Goal: Information Seeking & Learning: Learn about a topic

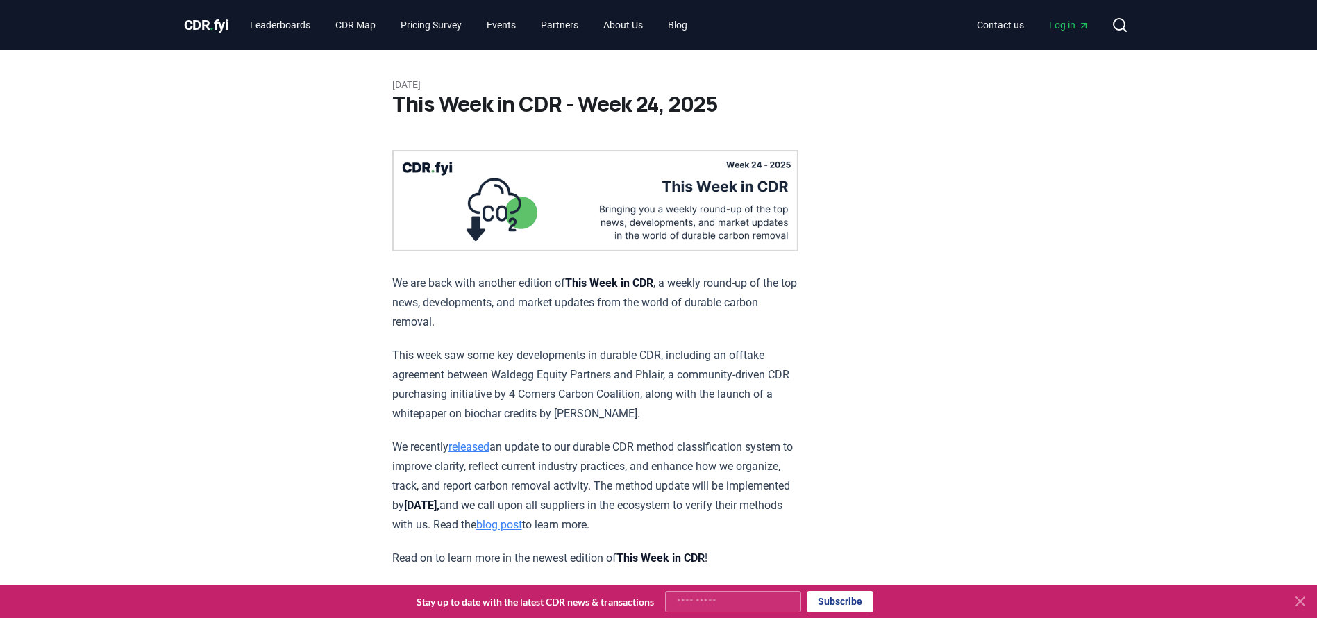
click at [405, 87] on p "[DATE]" at bounding box center [658, 85] width 533 height 14
drag, startPoint x: 397, startPoint y: 103, endPoint x: 556, endPoint y: 108, distance: 159.0
click at [556, 108] on h1 "This Week in CDR - Week 24, 2025" at bounding box center [658, 104] width 533 height 25
copy h1 "This Week in CDR"
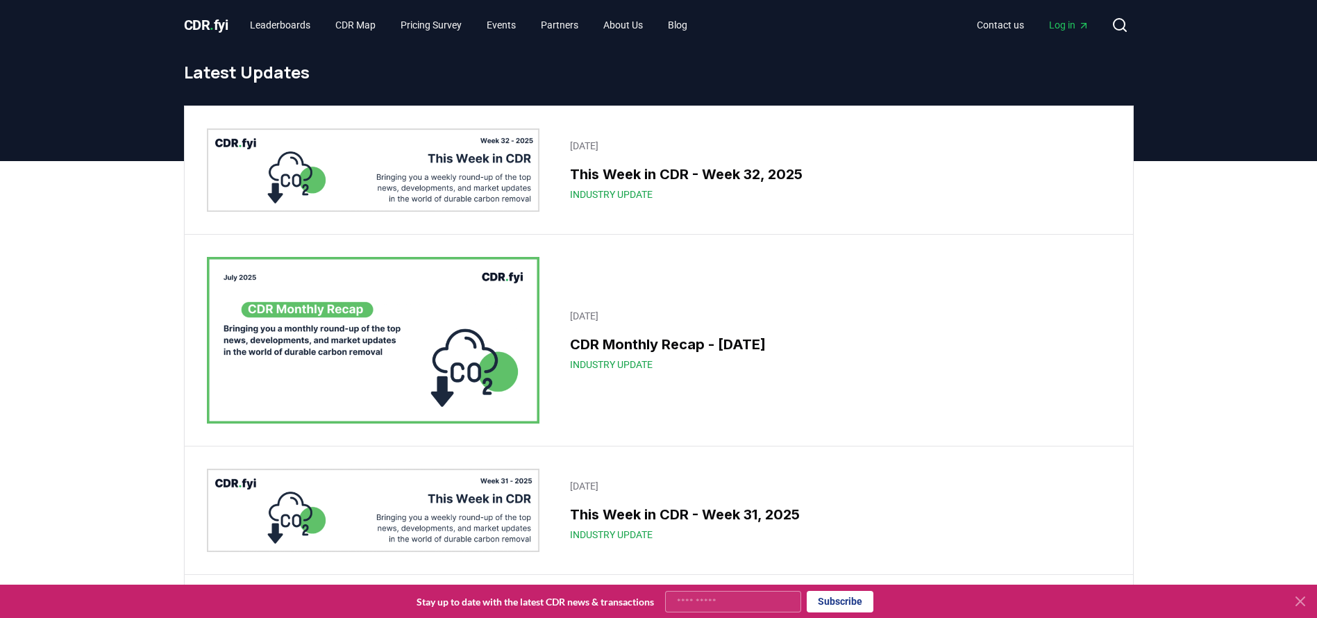
click at [495, 159] on img at bounding box center [373, 169] width 333 height 83
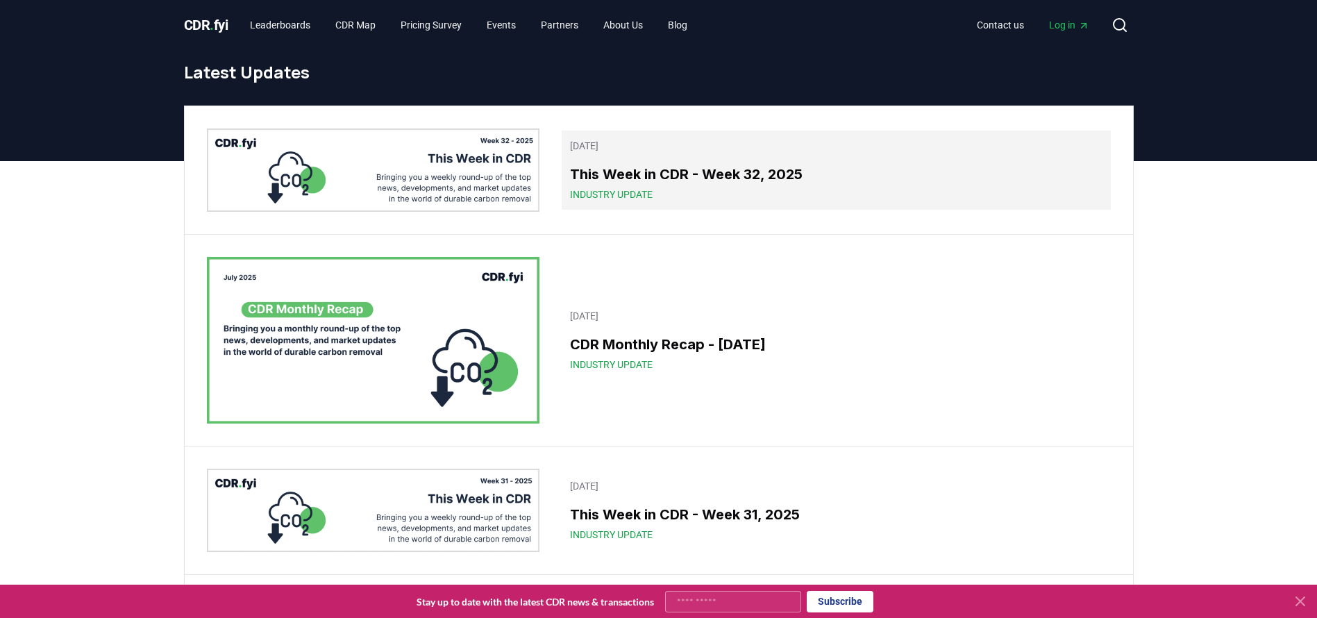
click at [627, 192] on span "Industry Update" at bounding box center [611, 194] width 83 height 14
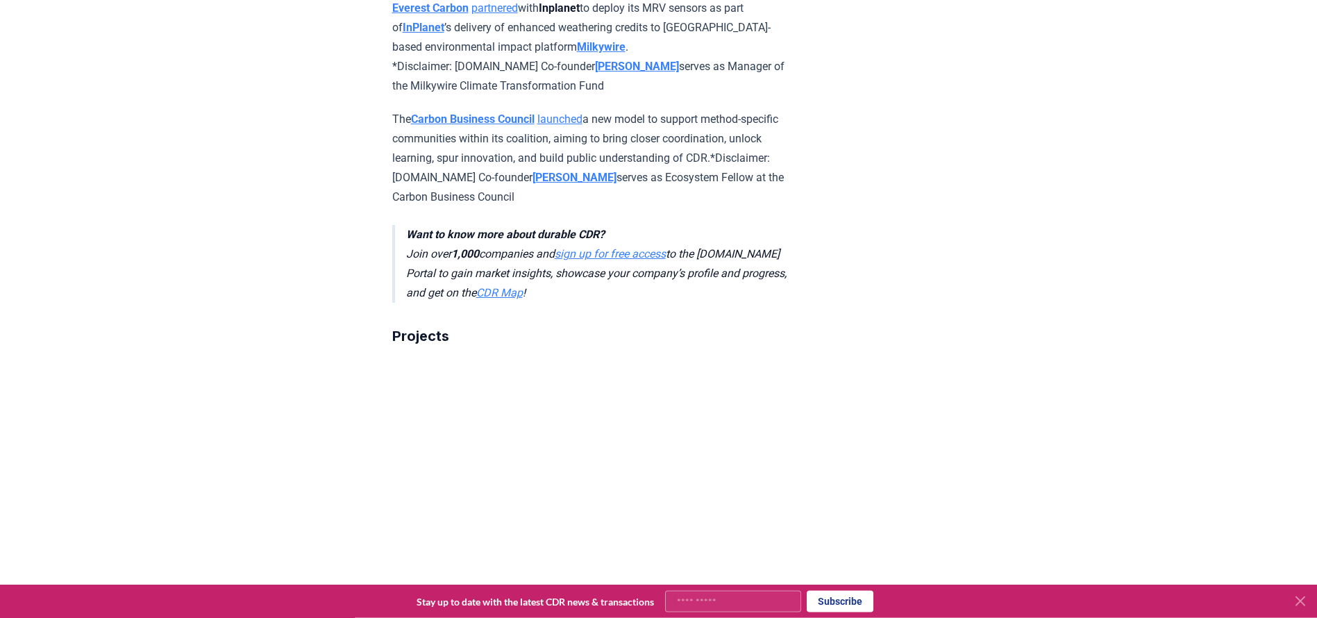
scroll to position [1377, 0]
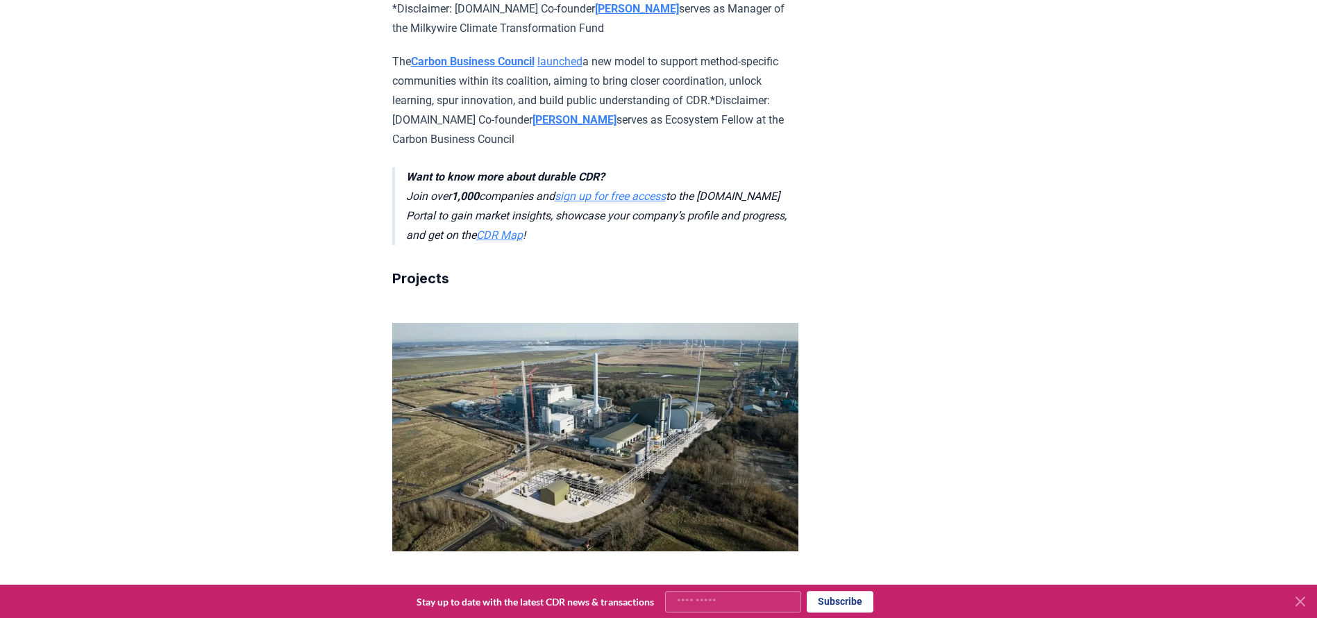
scroll to position [1400, 0]
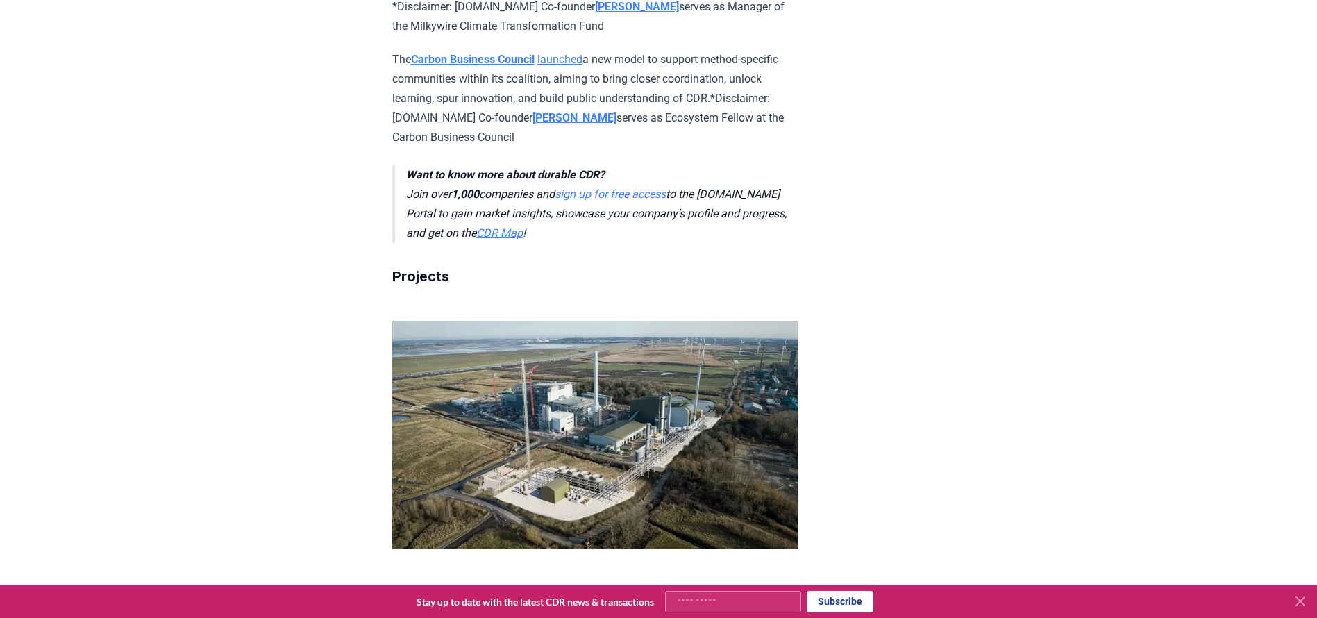
drag, startPoint x: 653, startPoint y: 421, endPoint x: 448, endPoint y: 445, distance: 206.1
copy p "raised an $11M Series A round in [DATE] to scale up"
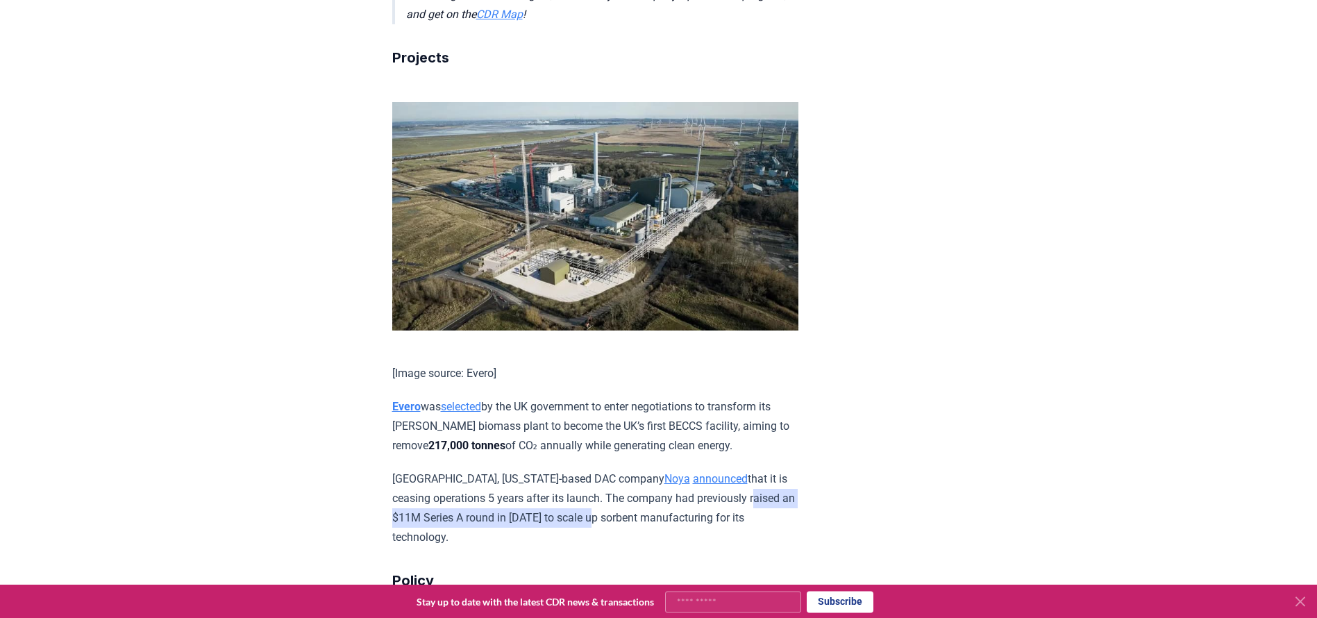
scroll to position [1599, 0]
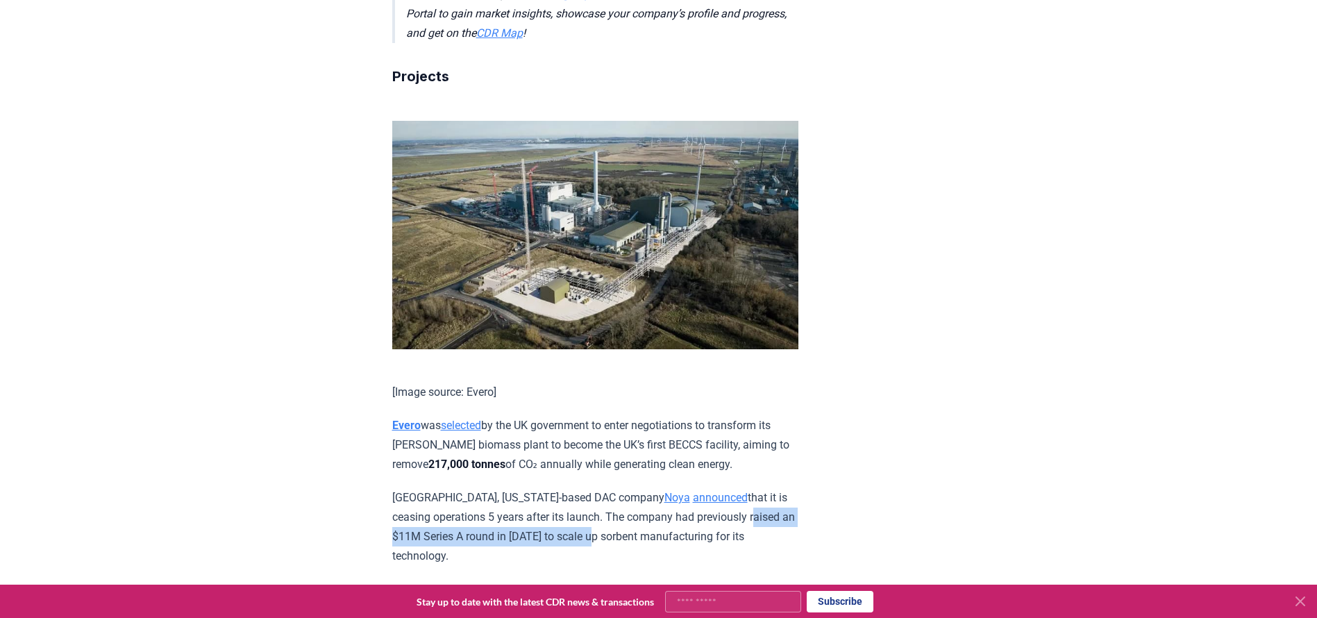
drag, startPoint x: 380, startPoint y: 130, endPoint x: 736, endPoint y: 167, distance: 357.4
copy p "Evero was selected by the UK government to enter negotiations to transform its …"
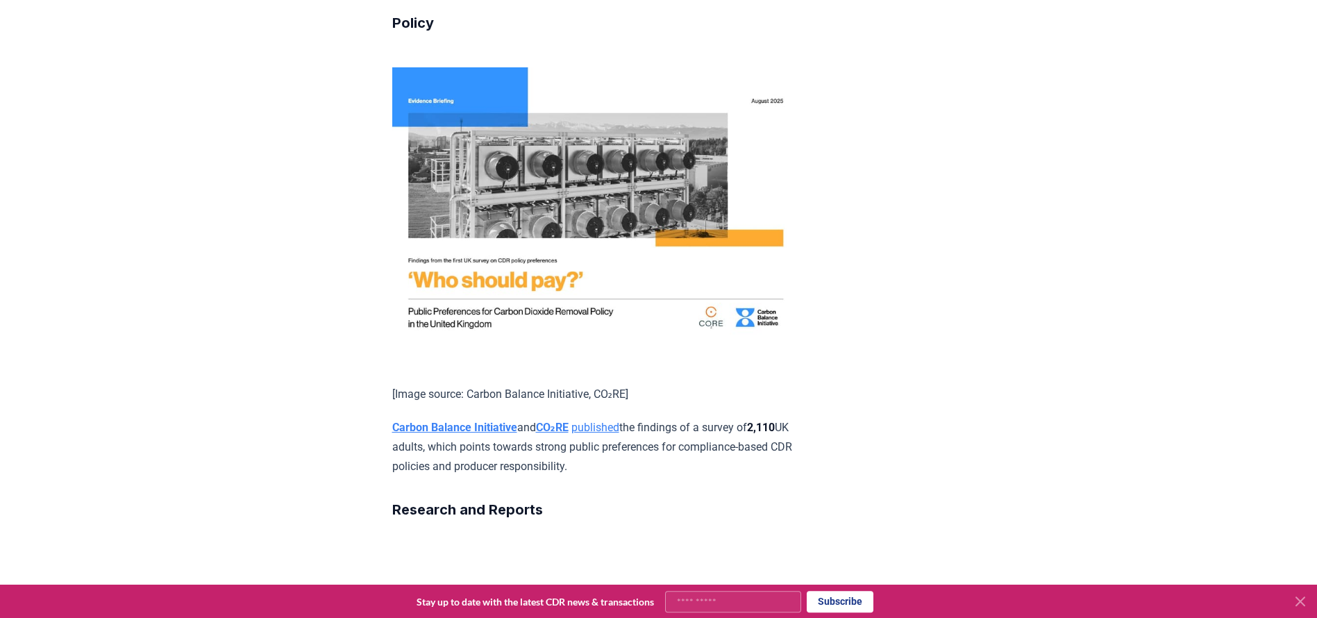
scroll to position [2177, 0]
click at [632, 417] on p "Carbon Balance Initiative and CO₂RE published the findings of a survey of 2,110…" at bounding box center [595, 446] width 406 height 58
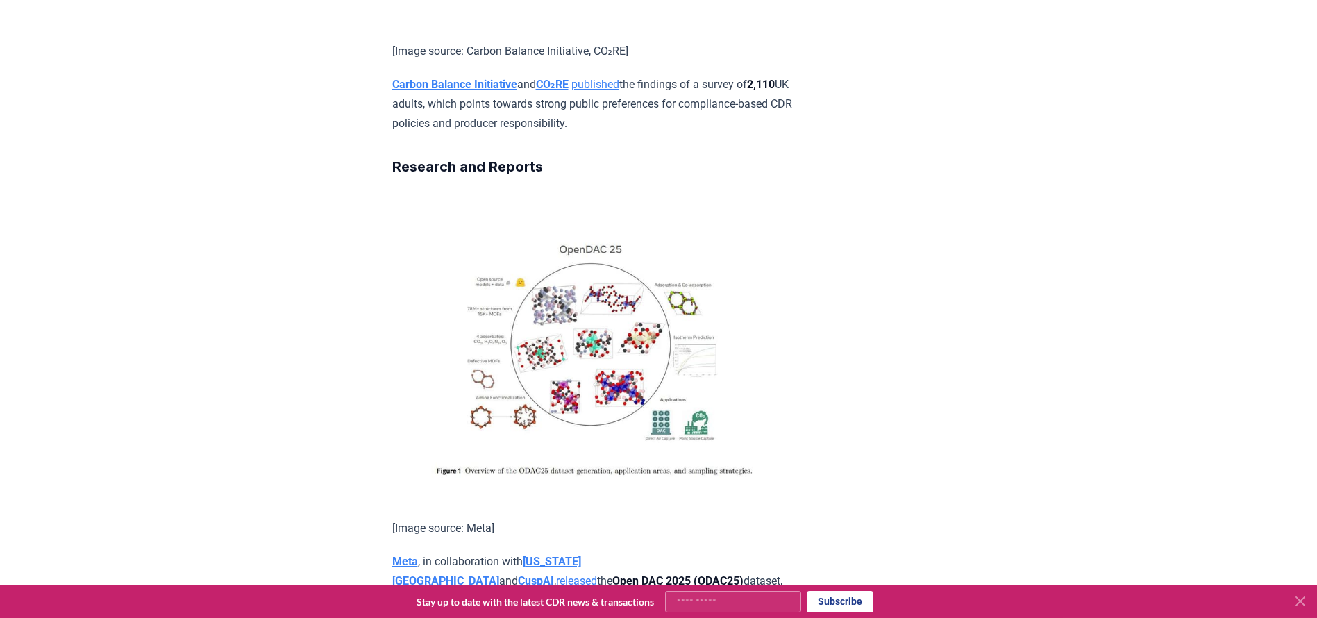
scroll to position [2521, 0]
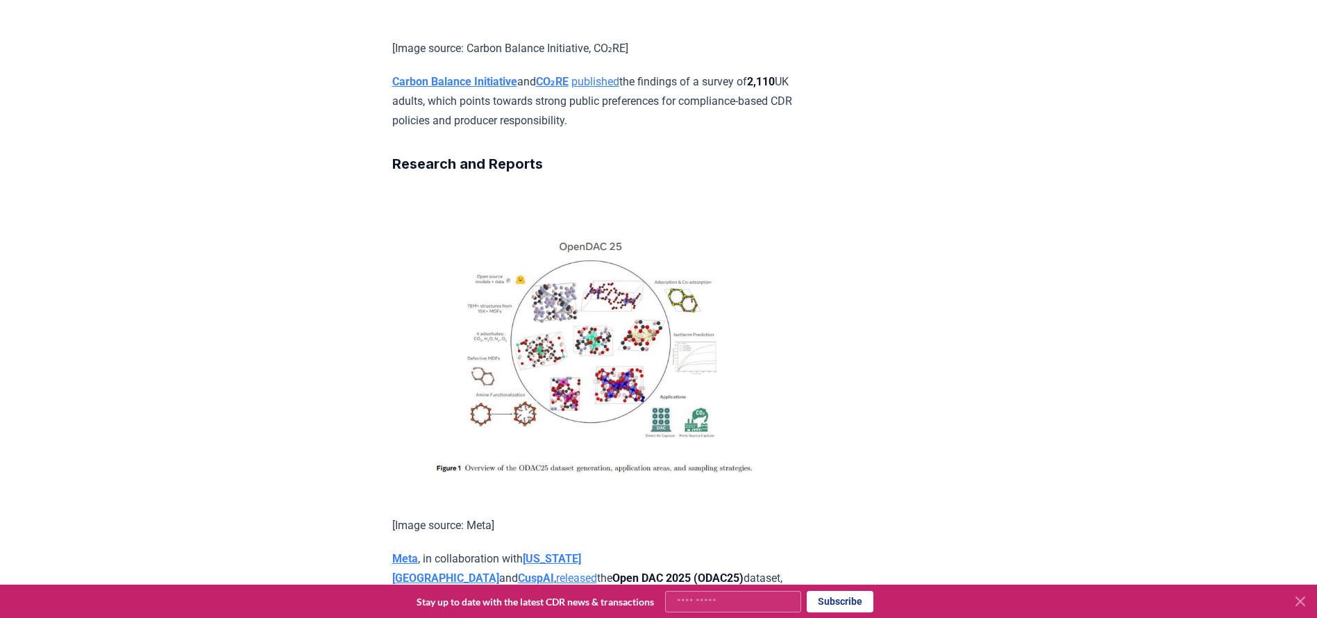
click at [767, 549] on p "Meta , in collaboration with [US_STATE] Institute of Technology and CuspAI , re…" at bounding box center [595, 588] width 406 height 78
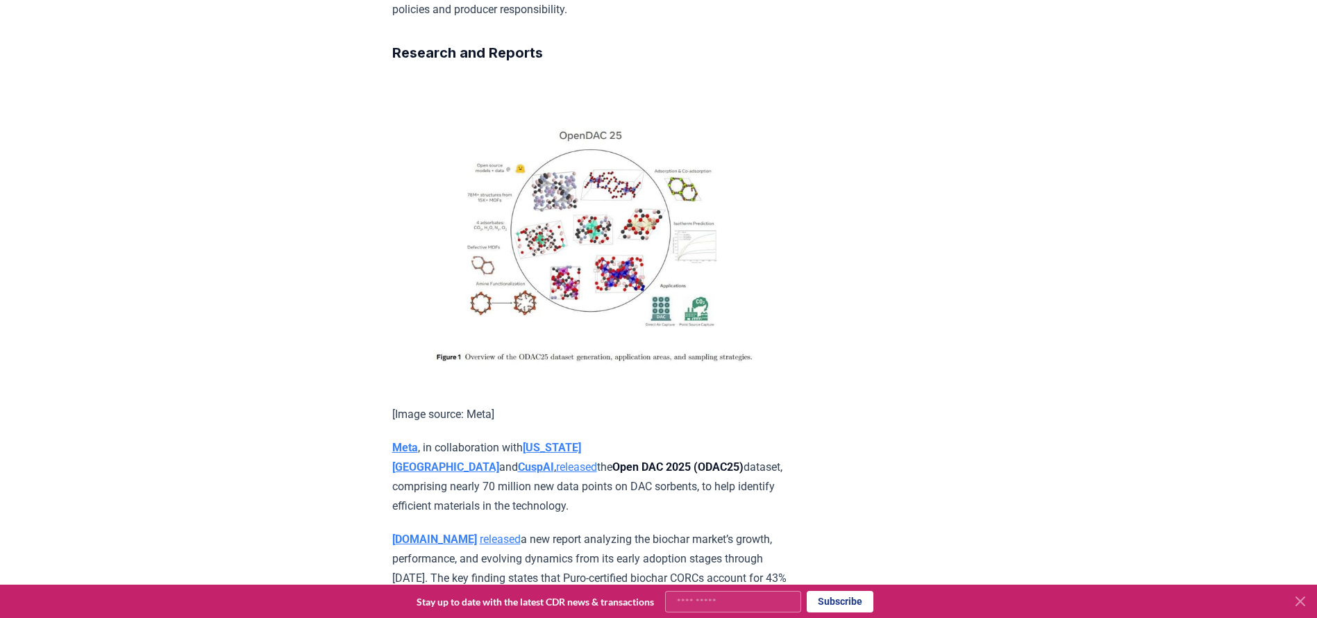
scroll to position [2510, 0]
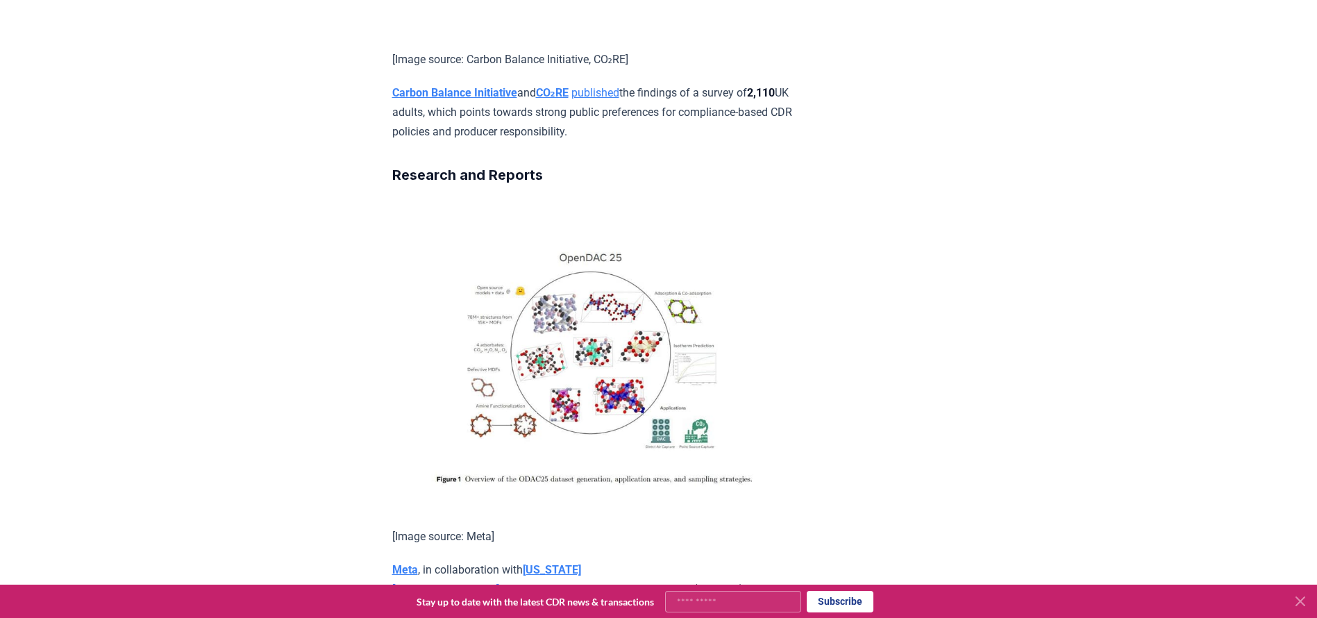
click at [489, 560] on p "Meta , in collaboration with [US_STATE] Institute of Technology and CuspAI , re…" at bounding box center [595, 599] width 406 height 78
click at [597, 582] on link "released" at bounding box center [576, 588] width 41 height 13
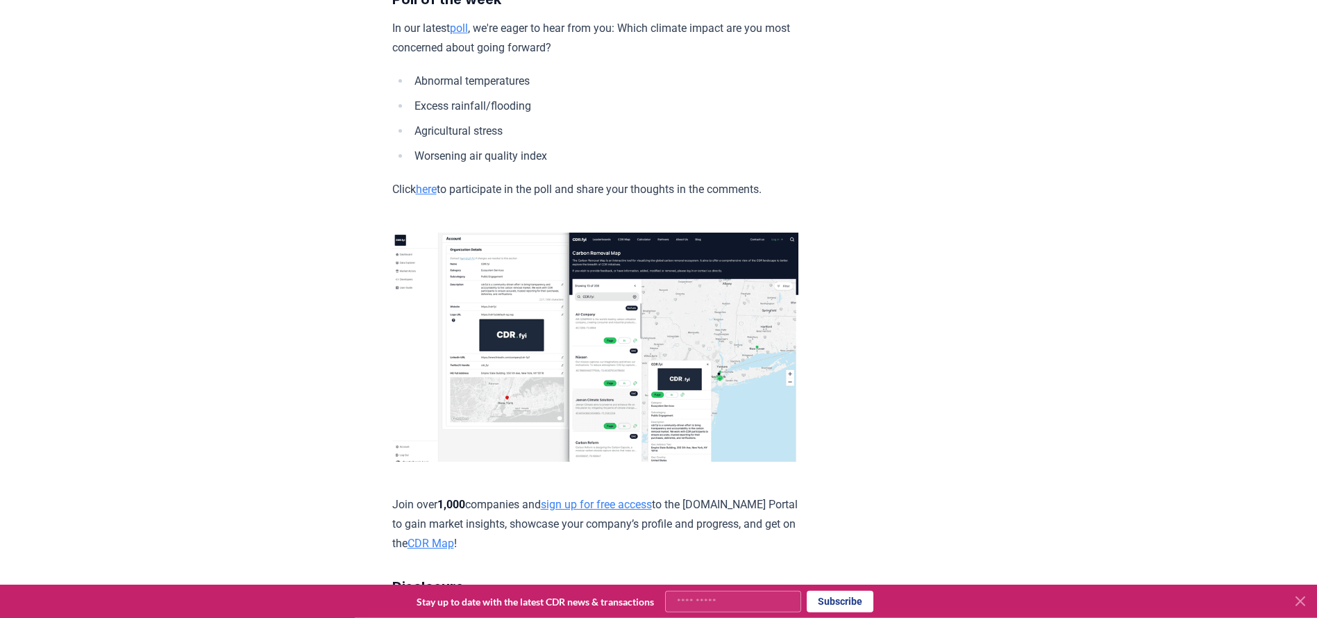
scroll to position [3066, 0]
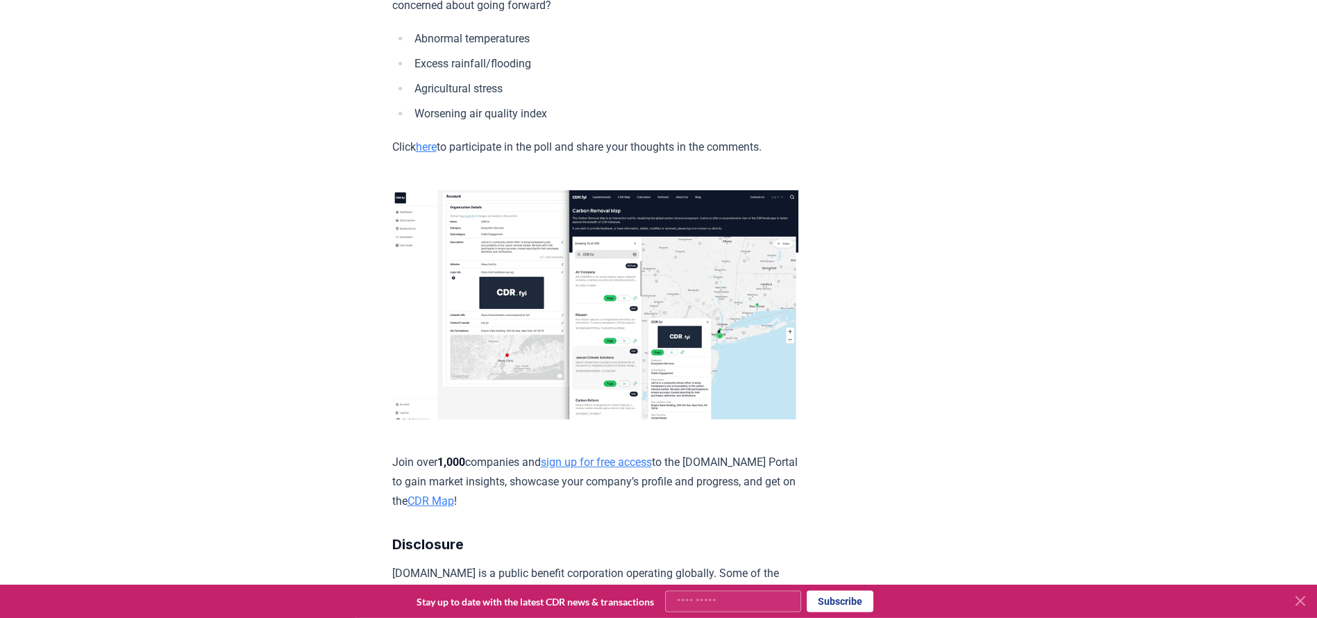
scroll to position [3110, 0]
